Goal: Transaction & Acquisition: Download file/media

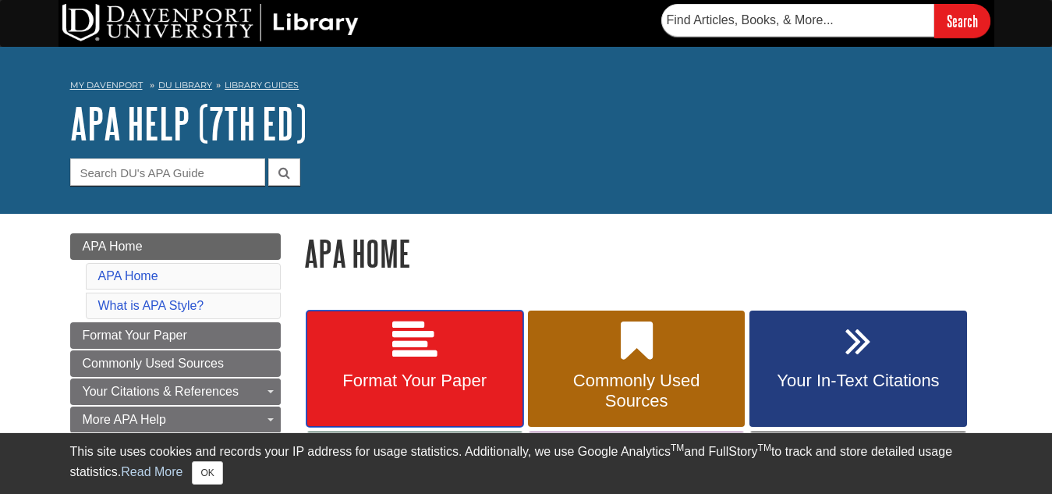
click at [403, 359] on icon at bounding box center [414, 340] width 45 height 45
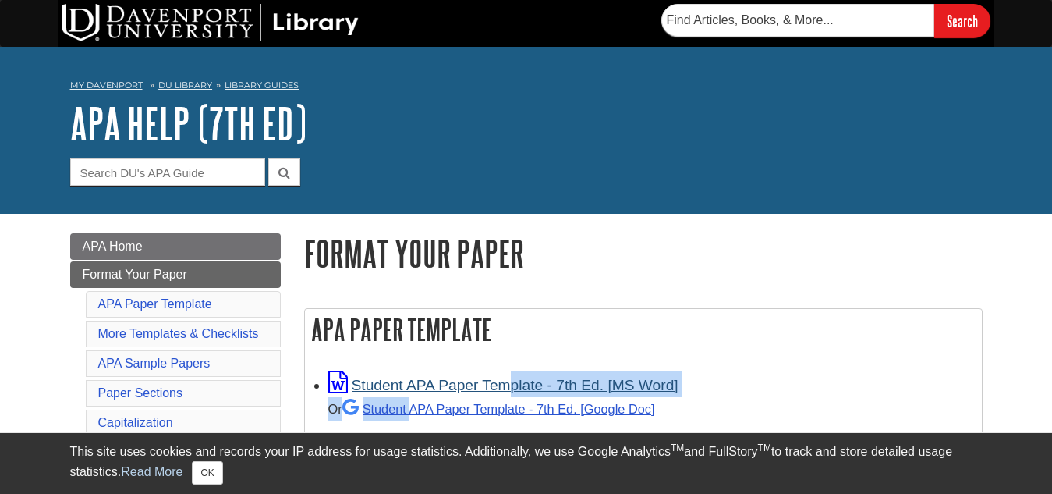
drag, startPoint x: 412, startPoint y: 399, endPoint x: 414, endPoint y: 378, distance: 22.0
click at [414, 378] on div "Student APA Paper Template - 7th Ed. [MS Word] Or Student APA Paper Template - …" at bounding box center [651, 395] width 646 height 49
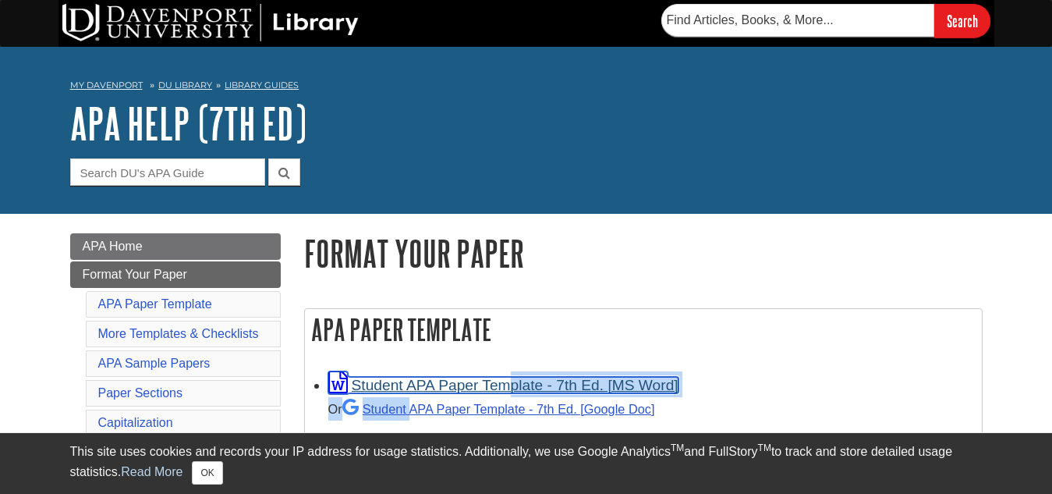
click at [414, 378] on link "Student APA Paper Template - 7th Ed. [MS Word]" at bounding box center [503, 385] width 350 height 16
